Goal: Check status

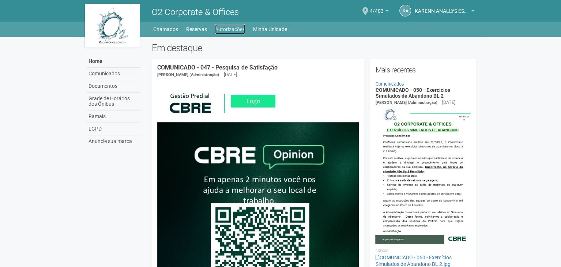
click at [221, 31] on link "Autorizações" at bounding box center [230, 29] width 30 height 10
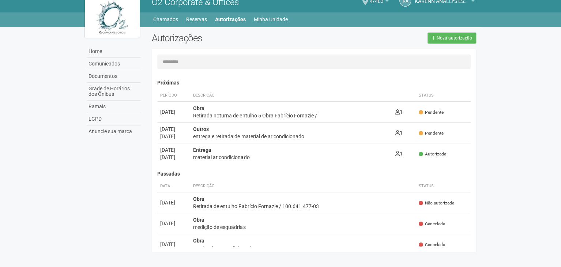
scroll to position [11, 0]
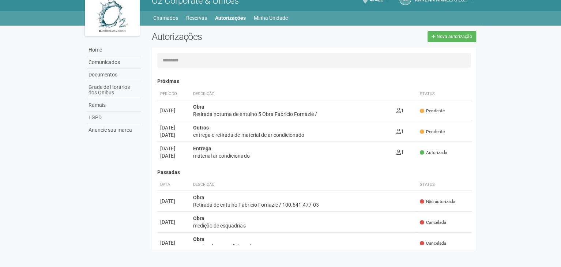
click at [370, 99] on th "Descrição" at bounding box center [291, 94] width 203 height 12
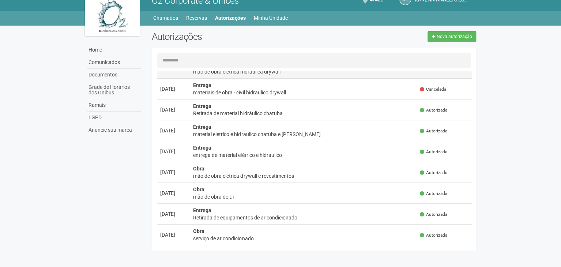
scroll to position [219, 0]
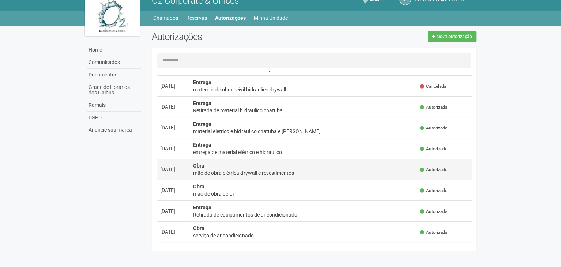
click at [324, 170] on div "mão de obra elétrica drywall e revestimentos" at bounding box center [303, 172] width 221 height 7
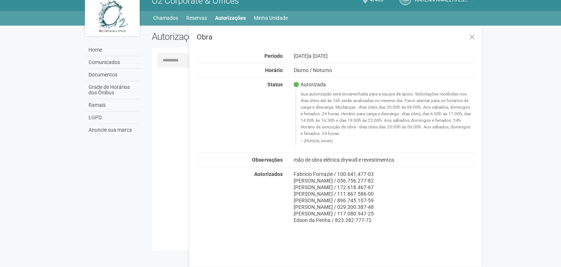
scroll to position [0, 0]
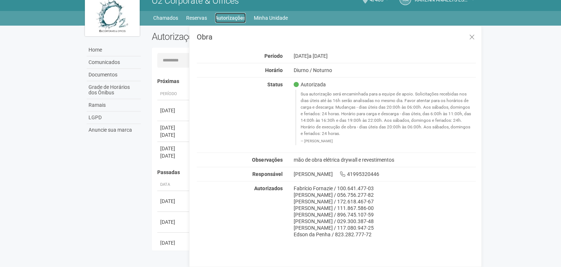
click at [227, 18] on link "Autorizações" at bounding box center [230, 18] width 31 height 10
